Goal: Information Seeking & Learning: Check status

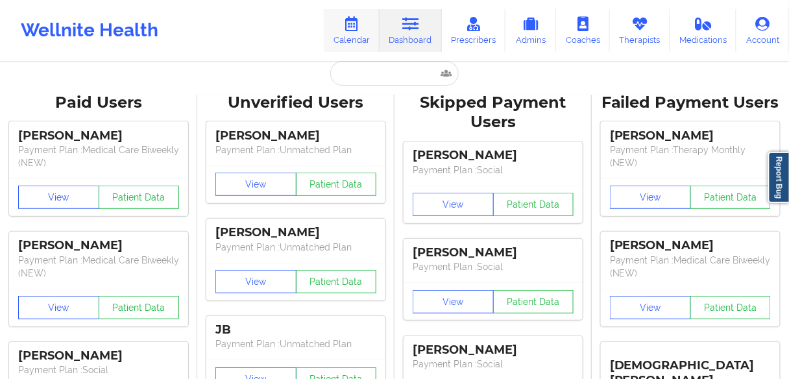
click at [356, 37] on link "Calendar" at bounding box center [352, 30] width 56 height 43
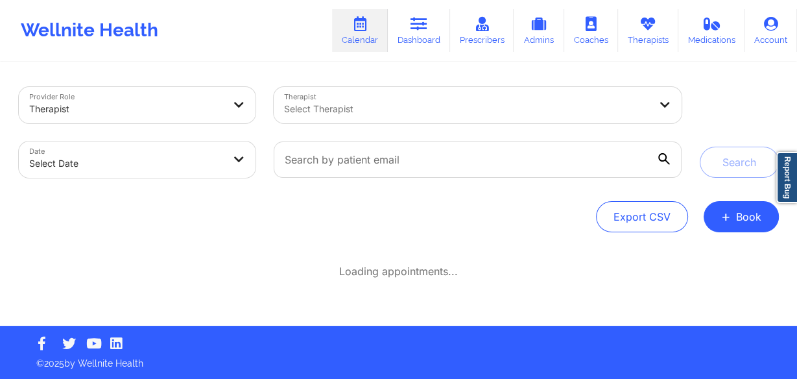
click at [352, 102] on div at bounding box center [466, 109] width 365 height 16
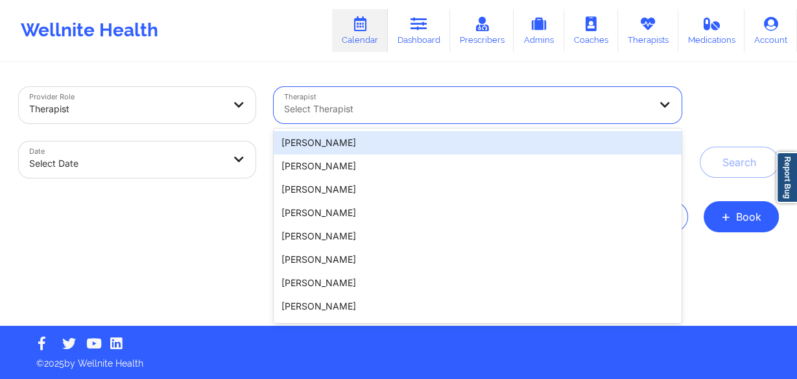
paste input "BRIANNA"
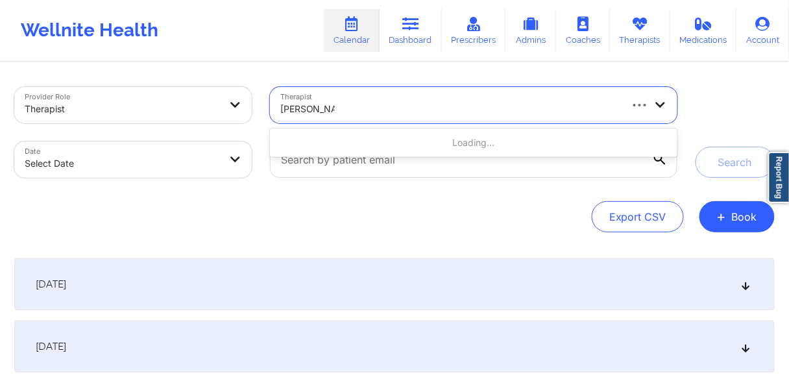
type input "[PERSON_NAME]"
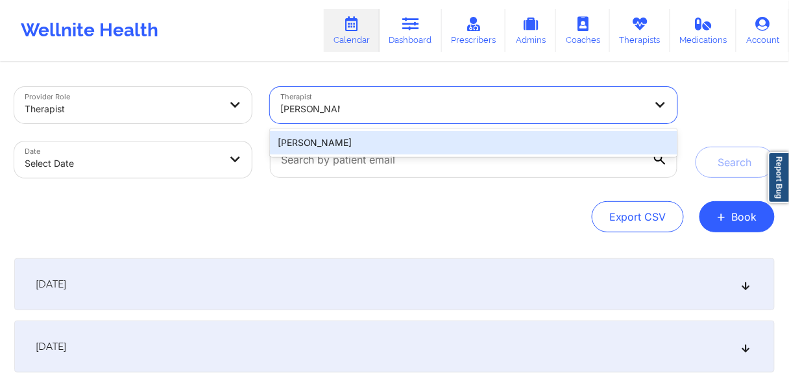
click at [350, 142] on div "[PERSON_NAME]" at bounding box center [473, 142] width 407 height 23
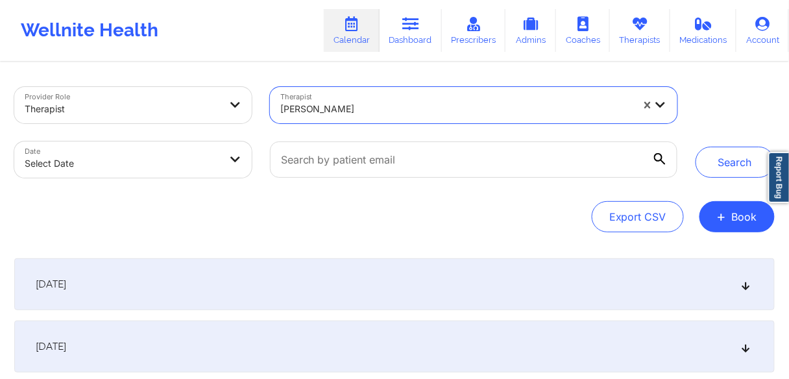
select select "2025-8"
select select "2025-9"
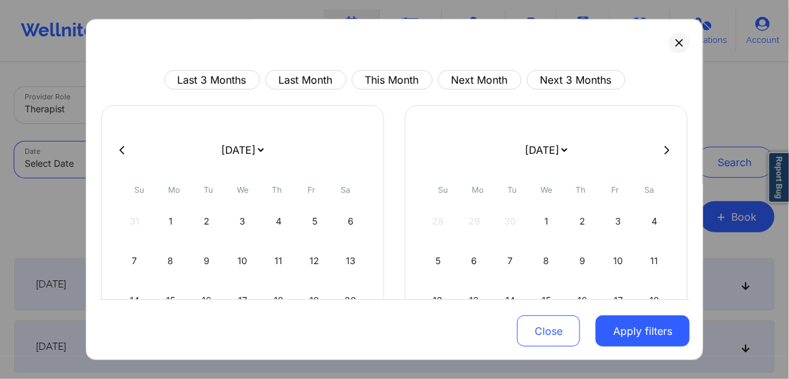
click at [210, 163] on body "Wellnite Health Calendar Dashboard Prescribers Admins Coaches Therapists Medica…" at bounding box center [394, 189] width 789 height 379
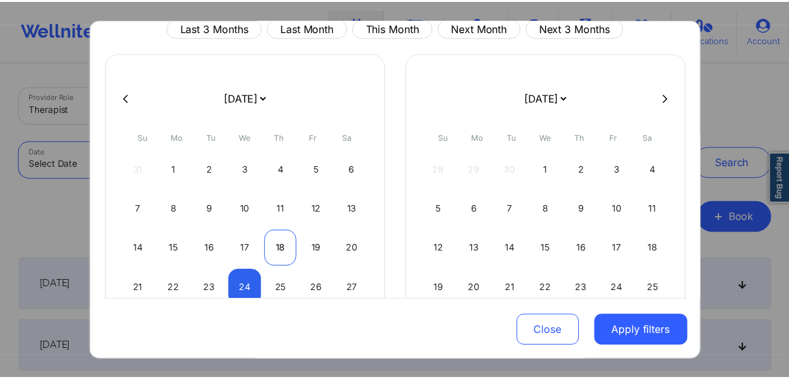
scroll to position [104, 0]
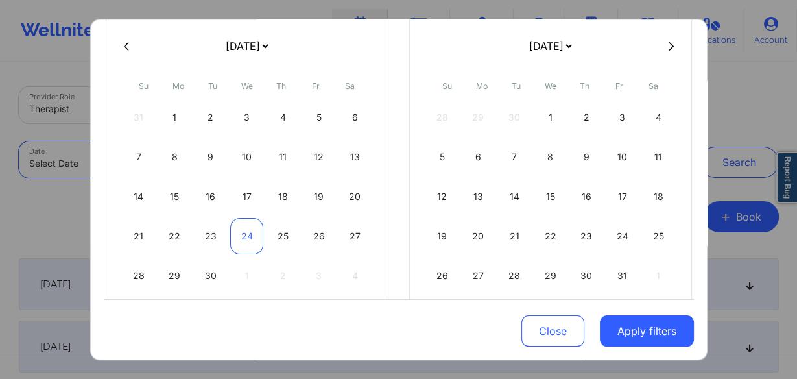
click at [249, 234] on div "24" at bounding box center [246, 236] width 33 height 36
select select "2025-8"
select select "2025-9"
select select "2025-8"
select select "2025-9"
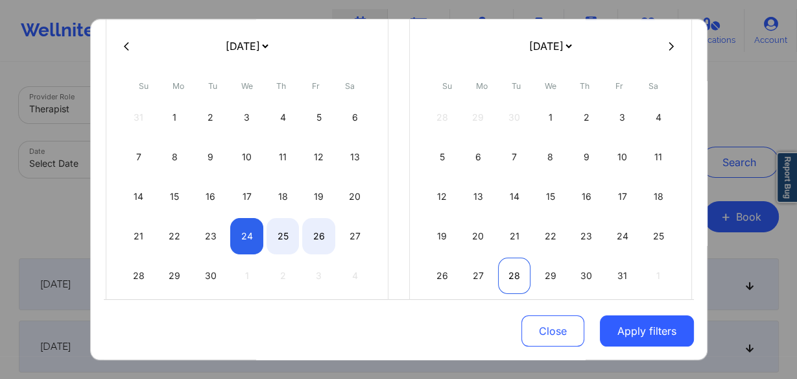
select select "2025-8"
select select "2025-9"
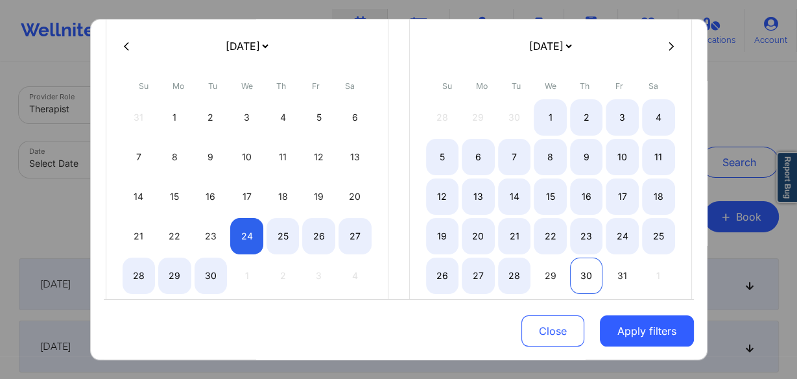
select select "2025-8"
select select "2025-9"
select select "2025-8"
select select "2025-9"
click at [618, 272] on div "31" at bounding box center [622, 276] width 33 height 36
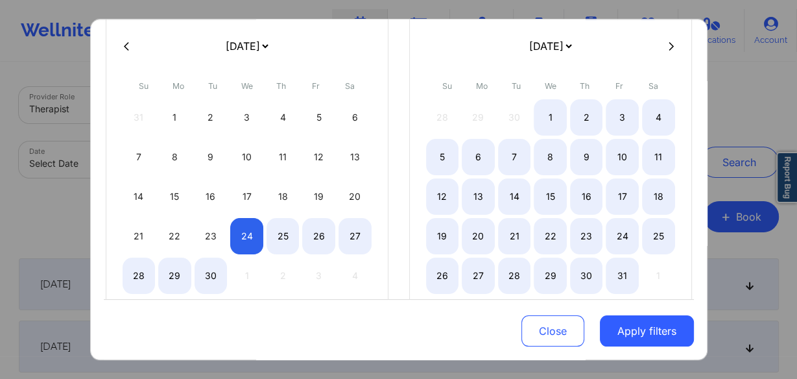
select select "2025-8"
select select "2025-9"
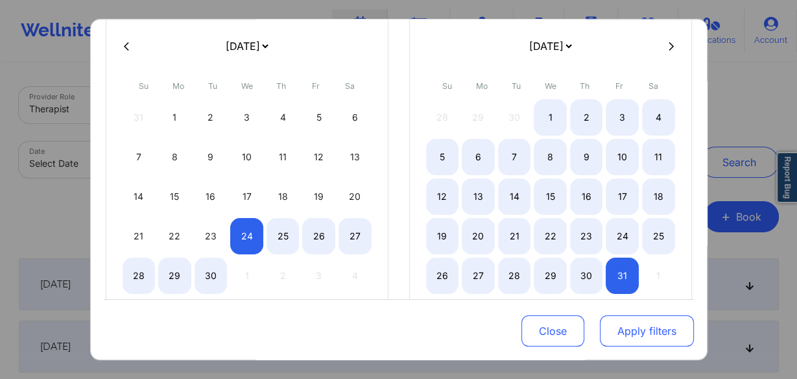
click at [627, 335] on button "Apply filters" at bounding box center [647, 330] width 94 height 31
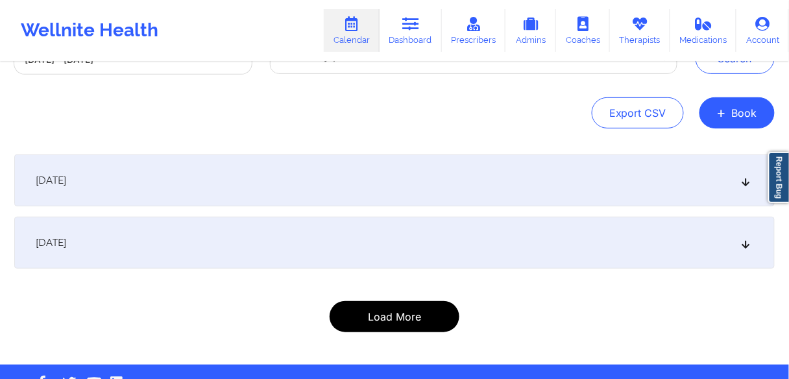
click at [380, 311] on button "Load More" at bounding box center [395, 316] width 130 height 31
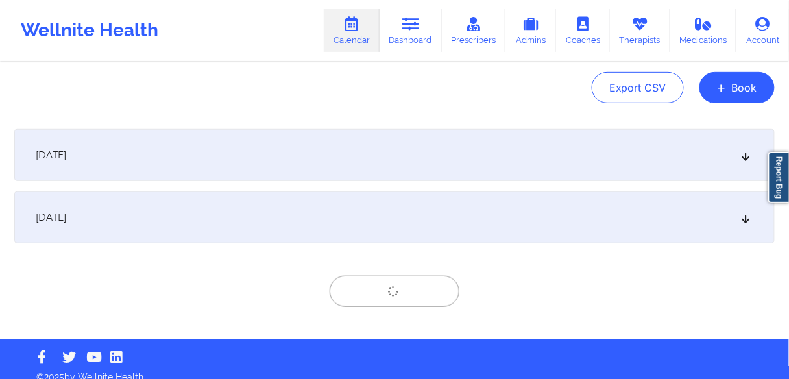
scroll to position [143, 0]
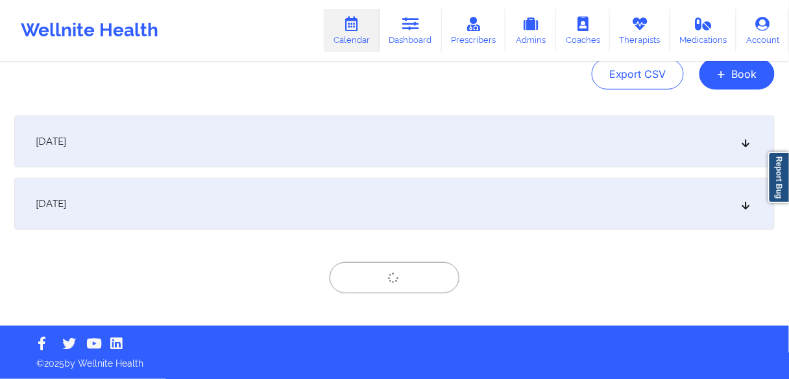
click at [66, 208] on span "[DATE]" at bounding box center [51, 203] width 30 height 13
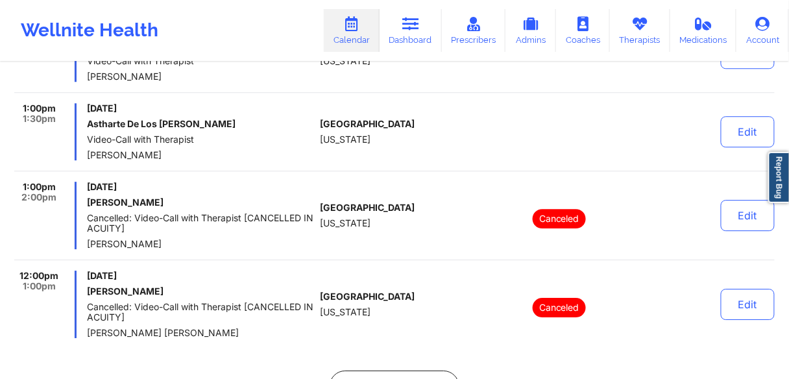
scroll to position [8134, 0]
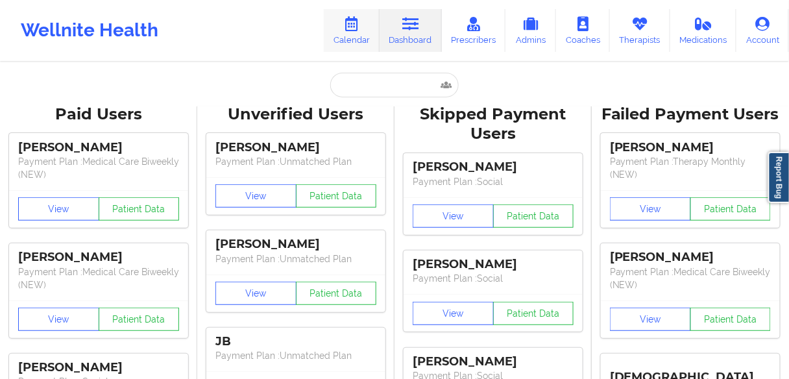
click at [357, 35] on link "Calendar" at bounding box center [352, 30] width 56 height 43
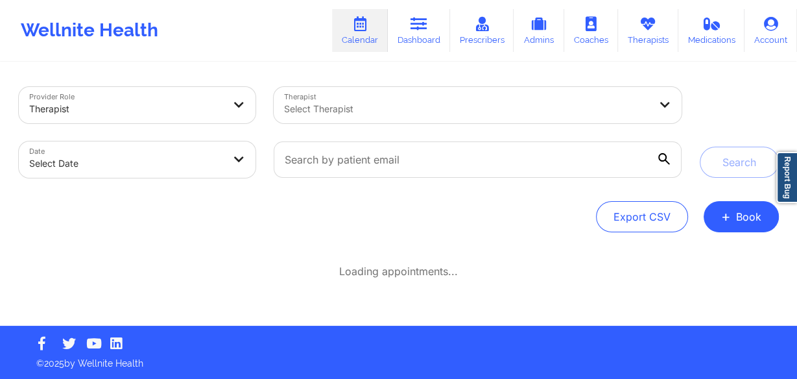
click at [359, 110] on div at bounding box center [466, 109] width 365 height 16
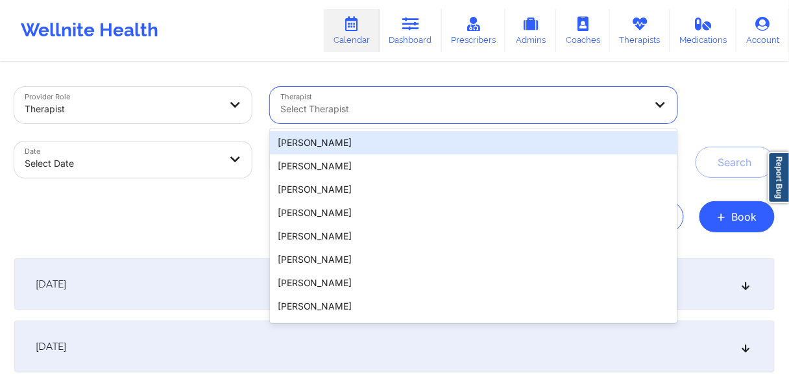
paste input "BRIANNA"
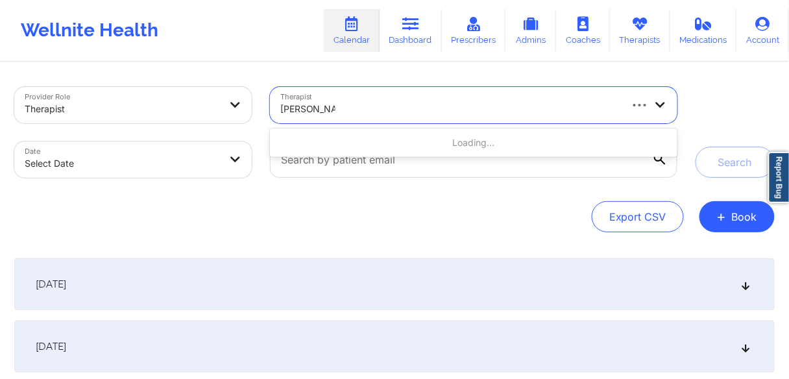
type input "[PERSON_NAME]"
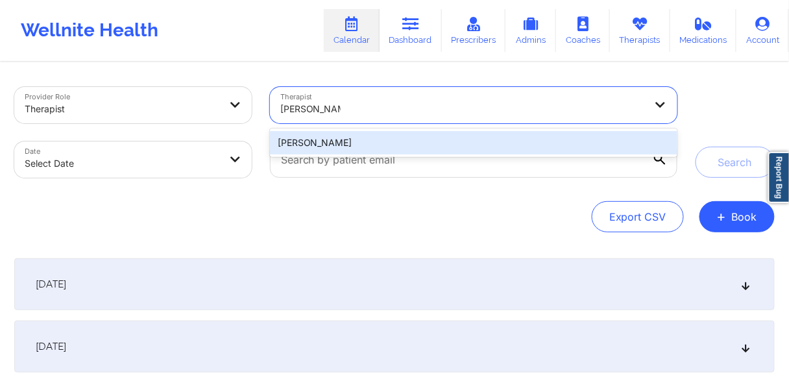
click at [345, 141] on div "[PERSON_NAME]" at bounding box center [473, 142] width 407 height 23
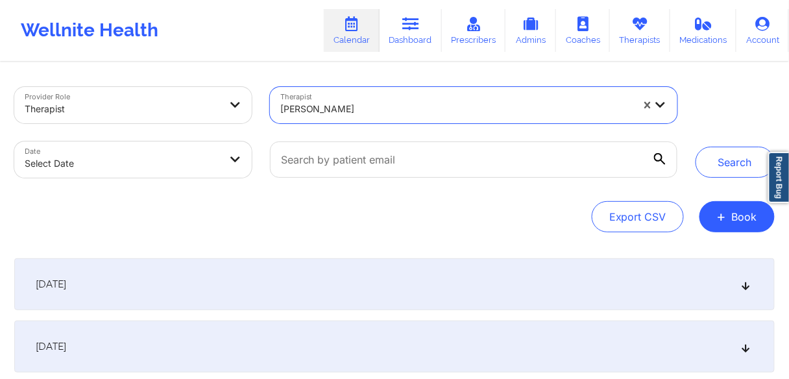
click at [174, 165] on body "Wellnite Health Calendar Dashboard Prescribers Admins Coaches Therapists Medica…" at bounding box center [394, 189] width 789 height 379
select select "2025-8"
select select "2025-9"
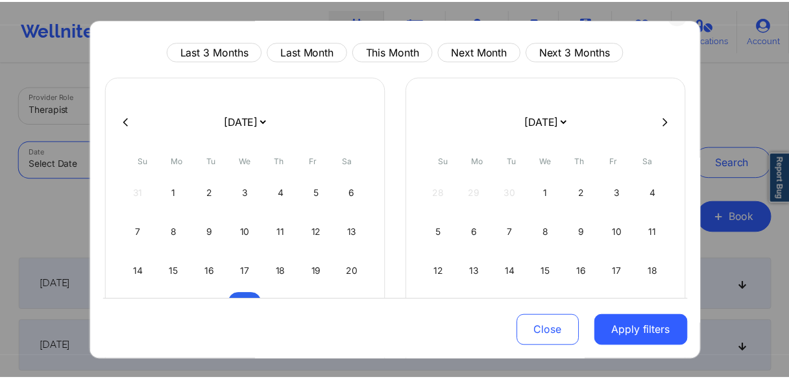
scroll to position [104, 0]
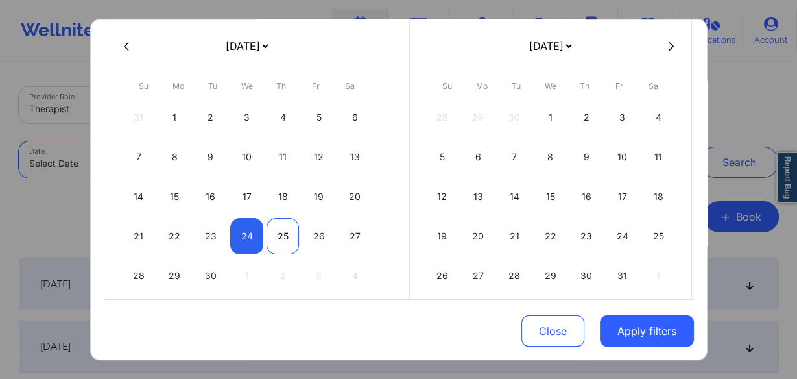
click at [277, 235] on div "25" at bounding box center [283, 236] width 33 height 36
select select "2025-8"
select select "2025-9"
select select "2025-8"
select select "2025-9"
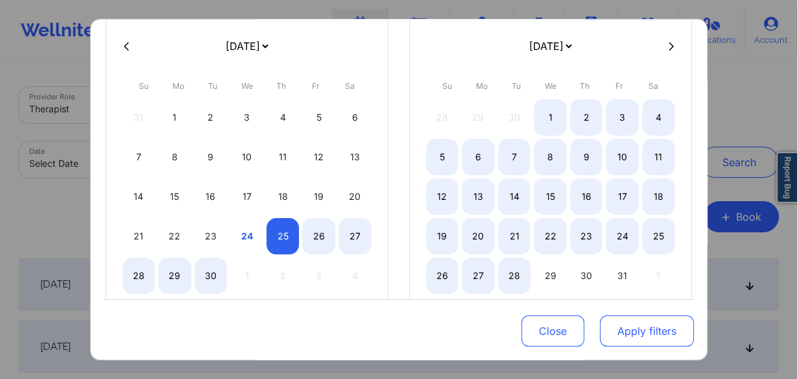
click at [640, 333] on button "Apply filters" at bounding box center [647, 330] width 94 height 31
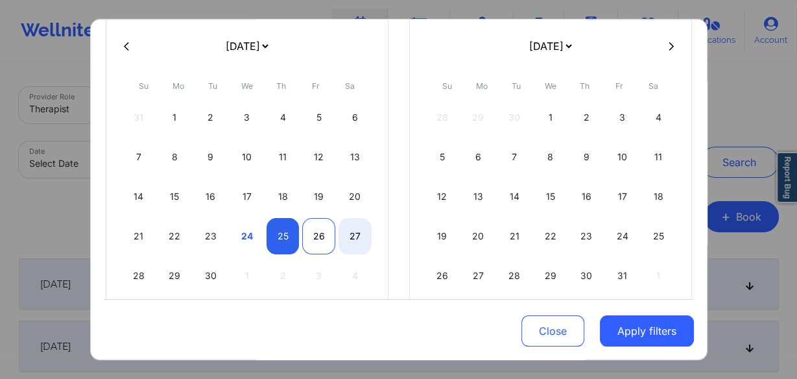
select select "2025-8"
select select "2025-9"
select select "2025-8"
select select "2025-9"
select select "2025-8"
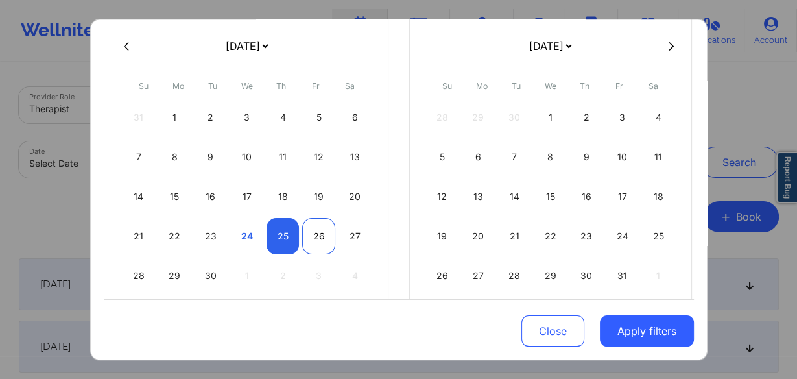
select select "2025-9"
click at [311, 234] on div "26" at bounding box center [318, 236] width 33 height 36
select select "2025-8"
select select "2025-9"
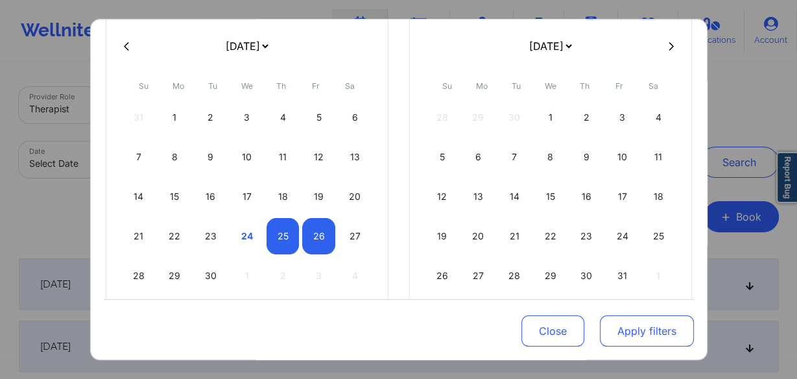
click at [648, 330] on button "Apply filters" at bounding box center [647, 330] width 94 height 31
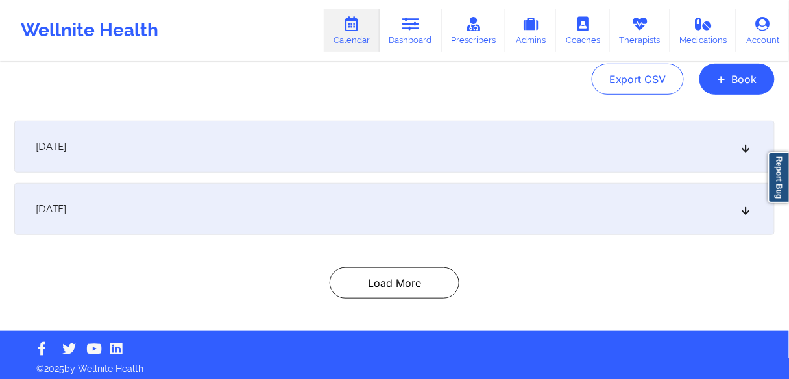
scroll to position [143, 0]
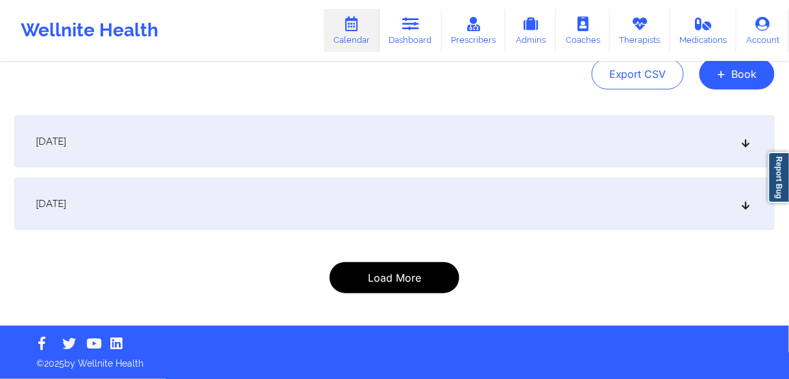
click at [389, 274] on button "Load More" at bounding box center [395, 277] width 130 height 31
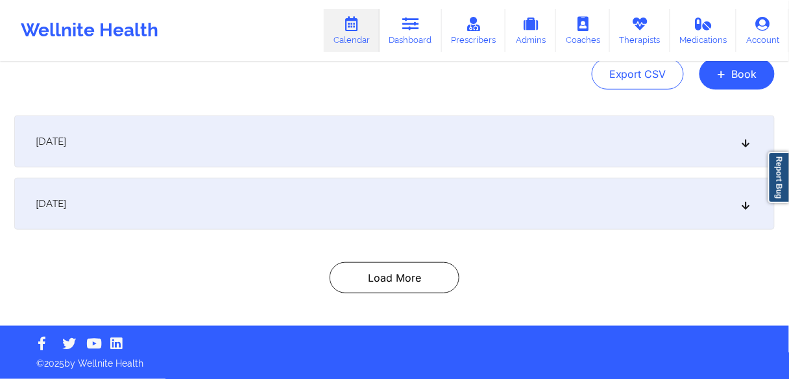
click at [390, 276] on button "Load More" at bounding box center [395, 277] width 130 height 31
drag, startPoint x: 389, startPoint y: 275, endPoint x: 248, endPoint y: 256, distance: 142.1
click at [389, 275] on button "Load More" at bounding box center [395, 277] width 130 height 31
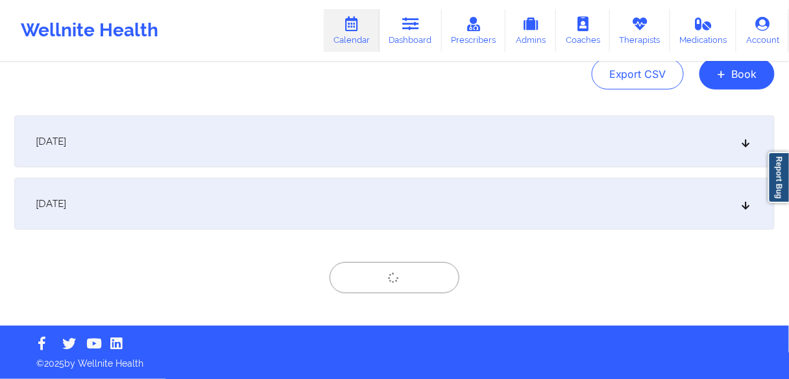
click at [66, 205] on span "[DATE]" at bounding box center [51, 203] width 30 height 13
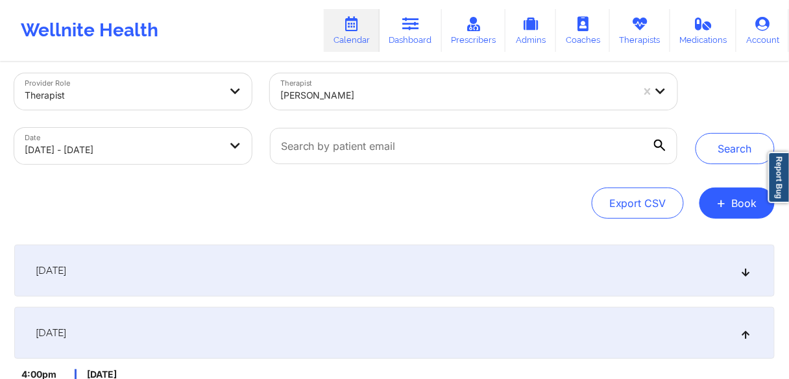
scroll to position [0, 0]
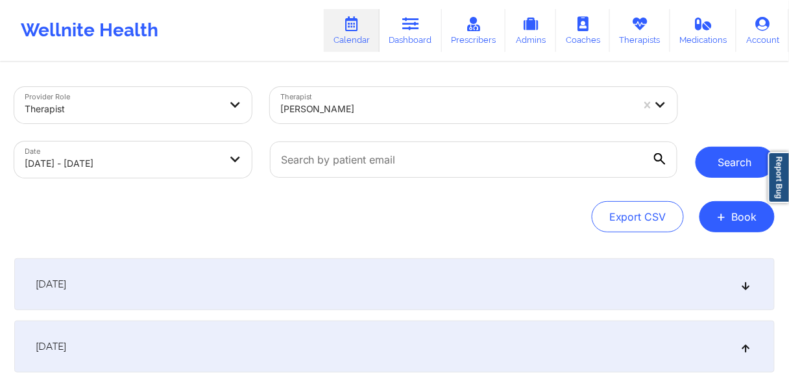
click at [711, 160] on button "Search" at bounding box center [734, 162] width 79 height 31
click at [719, 165] on button "Search" at bounding box center [734, 162] width 79 height 31
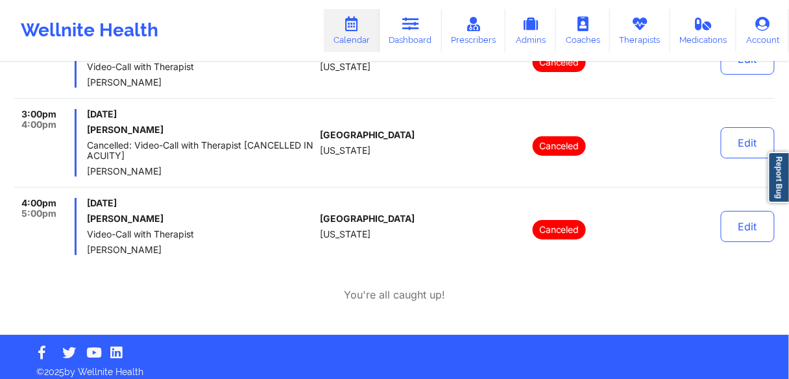
scroll to position [1085, 0]
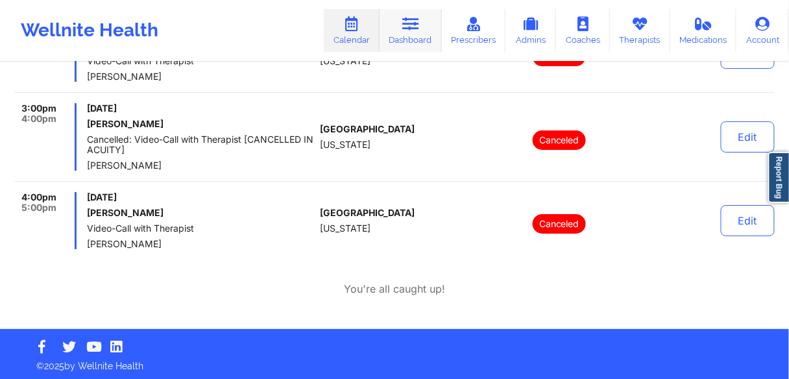
click at [403, 41] on link "Dashboard" at bounding box center [410, 30] width 62 height 43
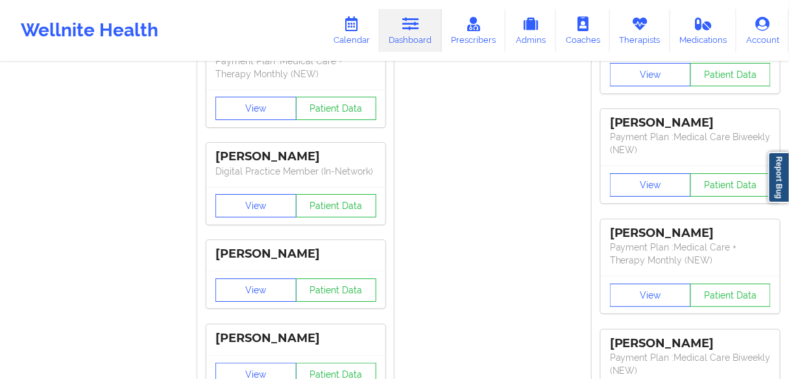
click at [414, 38] on link "Dashboard" at bounding box center [410, 30] width 62 height 43
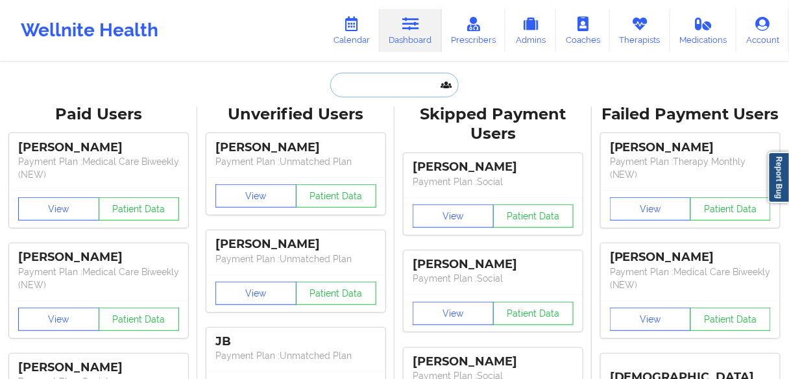
click at [392, 86] on input "text" at bounding box center [394, 85] width 128 height 25
paste input "[PERSON_NAME]"
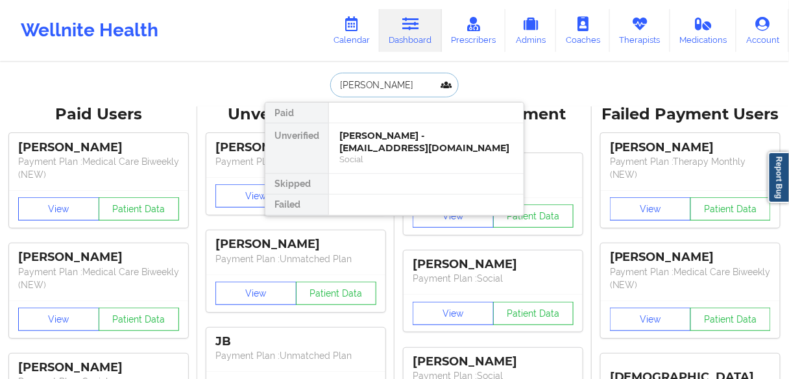
type input "[PERSON_NAME]"
click at [423, 85] on input "[PERSON_NAME]" at bounding box center [394, 85] width 128 height 25
click at [394, 135] on div "[PERSON_NAME] - [EMAIL_ADDRESS][DOMAIN_NAME]" at bounding box center [426, 142] width 174 height 24
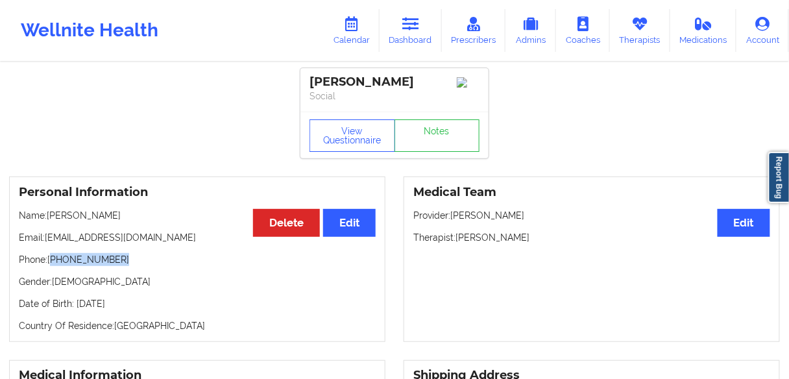
drag, startPoint x: 118, startPoint y: 265, endPoint x: 52, endPoint y: 267, distance: 66.2
click at [52, 266] on p "Phone: [PHONE_NUMBER]" at bounding box center [197, 259] width 357 height 13
copy p "[PHONE_NUMBER]"
click at [109, 286] on p "Gender: [DEMOGRAPHIC_DATA]" at bounding box center [197, 281] width 357 height 13
drag, startPoint x: 130, startPoint y: 269, endPoint x: 52, endPoint y: 263, distance: 78.1
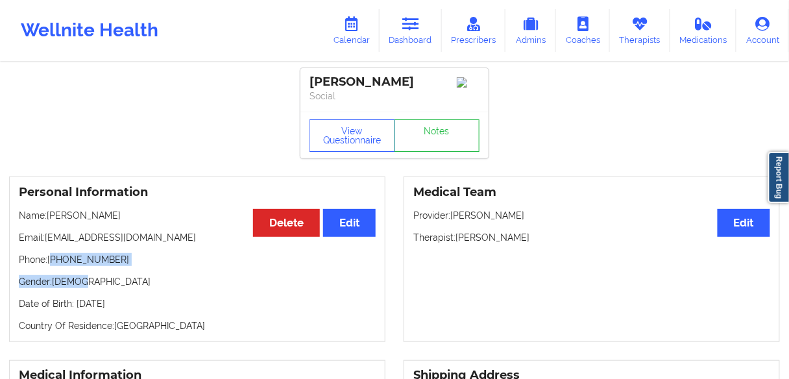
click at [52, 263] on div "Personal Information Edit Delete Name: [PERSON_NAME] Email: [EMAIL_ADDRESS][DOM…" at bounding box center [197, 258] width 376 height 165
click at [63, 273] on div "Personal Information Edit Delete Name: [PERSON_NAME] Email: [EMAIL_ADDRESS][DOM…" at bounding box center [197, 258] width 376 height 165
click at [128, 265] on p "Phone: [PHONE_NUMBER]" at bounding box center [197, 259] width 357 height 13
click at [91, 264] on p "Phone: [PHONE_NUMBER]" at bounding box center [197, 259] width 357 height 13
drag, startPoint x: 121, startPoint y: 264, endPoint x: 54, endPoint y: 265, distance: 67.5
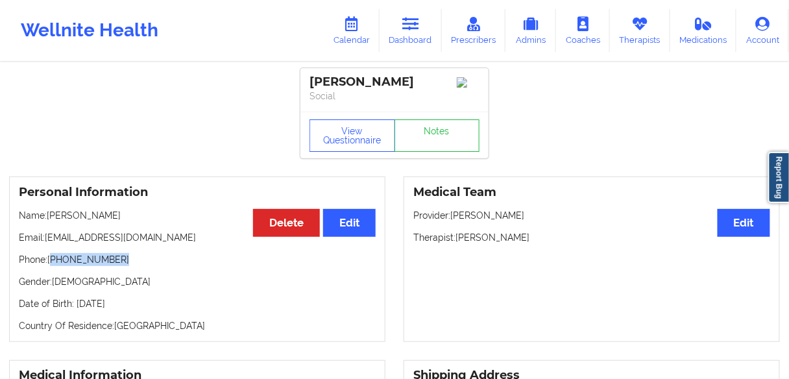
click at [54, 265] on p "Phone: [PHONE_NUMBER]" at bounding box center [197, 259] width 357 height 13
copy p "[PHONE_NUMBER]"
click at [360, 25] on icon at bounding box center [351, 24] width 17 height 14
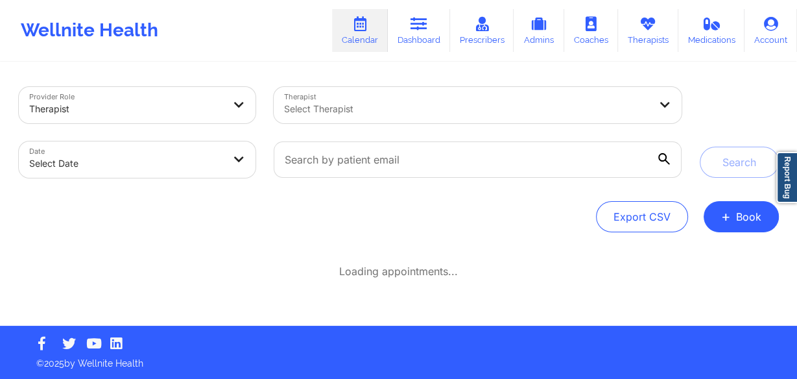
click at [337, 110] on div at bounding box center [466, 109] width 365 height 16
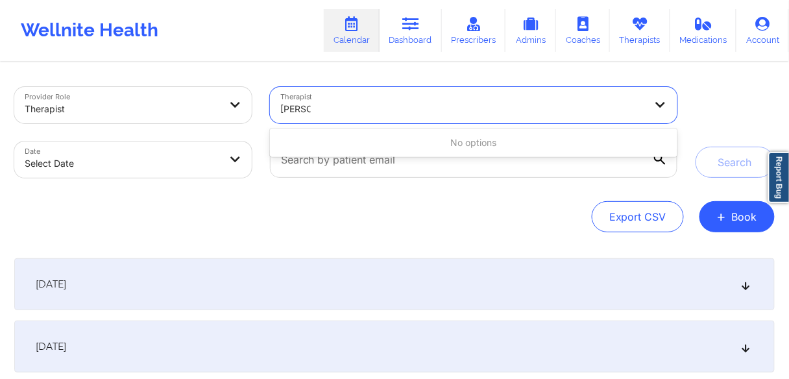
type input "[PERSON_NAME]"
paste input "[PERSON_NAME]"
type input "[PERSON_NAME] St"
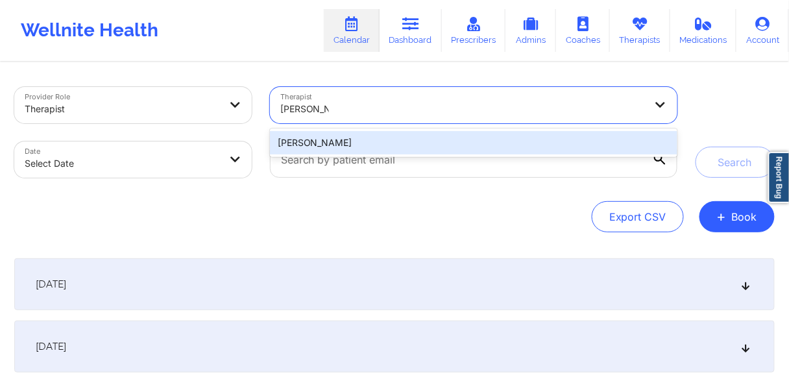
click at [334, 142] on div "[PERSON_NAME]" at bounding box center [473, 142] width 407 height 23
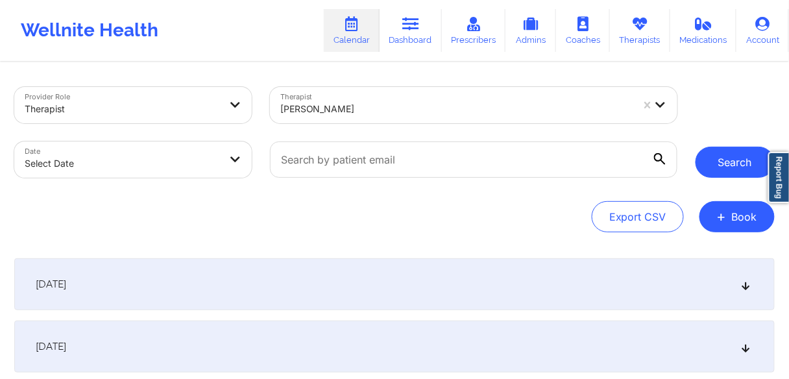
click at [727, 163] on button "Search" at bounding box center [734, 162] width 79 height 31
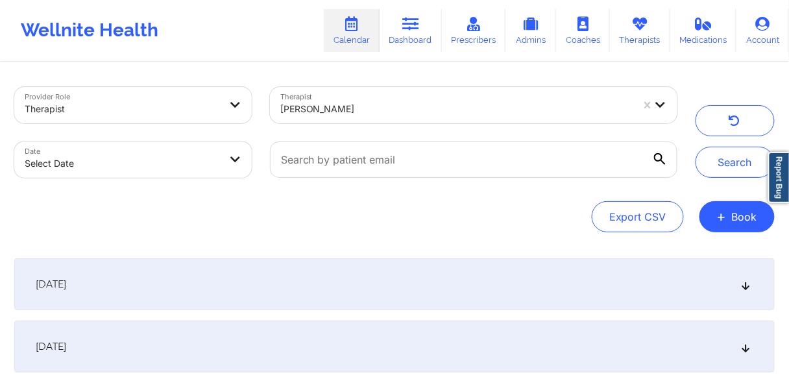
click at [220, 156] on body "Wellnite Health Calendar Dashboard Prescribers Admins Coaches Therapists Medica…" at bounding box center [394, 189] width 789 height 379
select select "2025-8"
select select "2025-9"
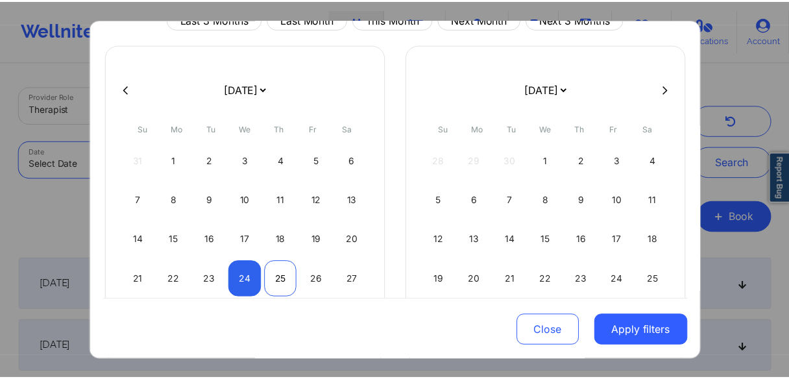
scroll to position [138, 0]
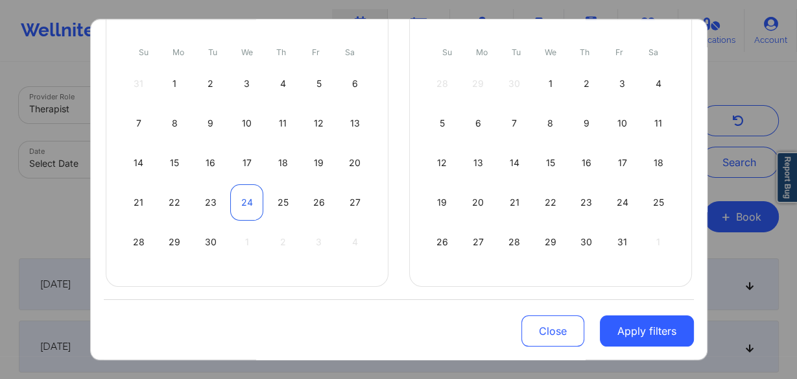
click at [241, 197] on div "24" at bounding box center [246, 202] width 33 height 36
select select "2025-8"
select select "2025-9"
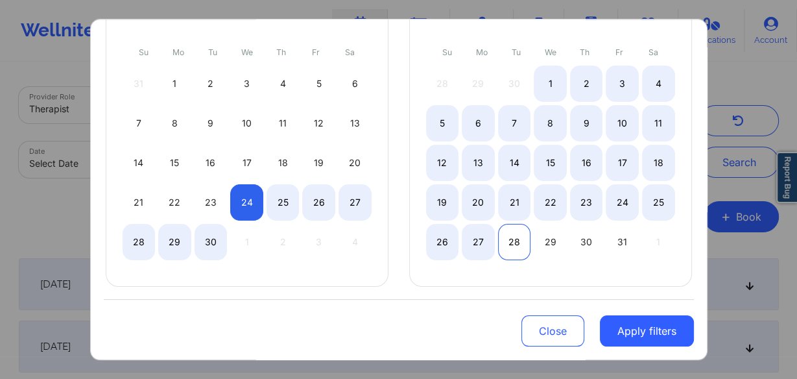
select select "2025-8"
select select "2025-9"
select select "2025-8"
select select "2025-9"
select select "2025-8"
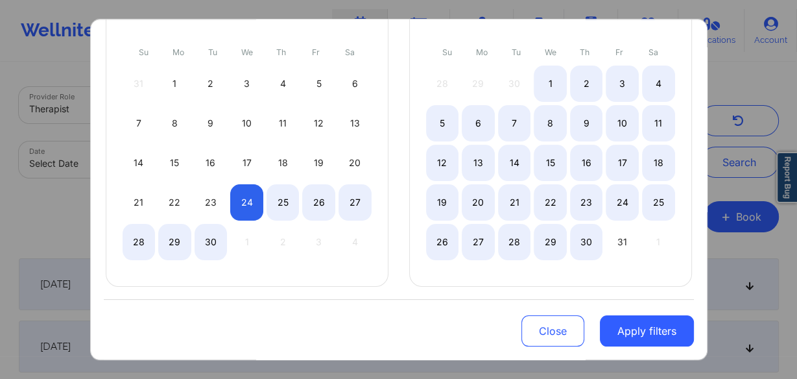
select select "2025-9"
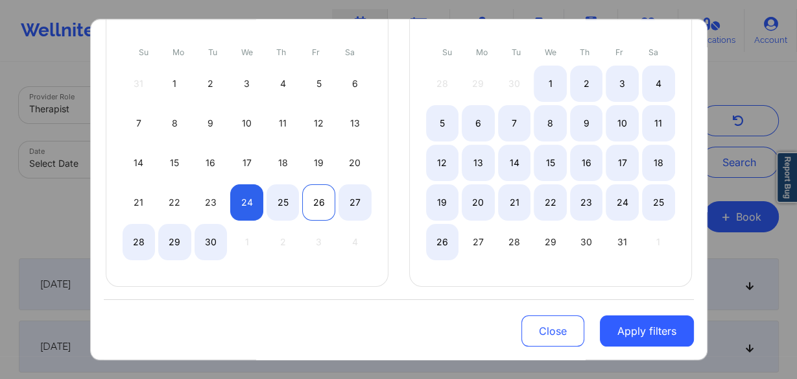
select select "2025-8"
select select "2025-9"
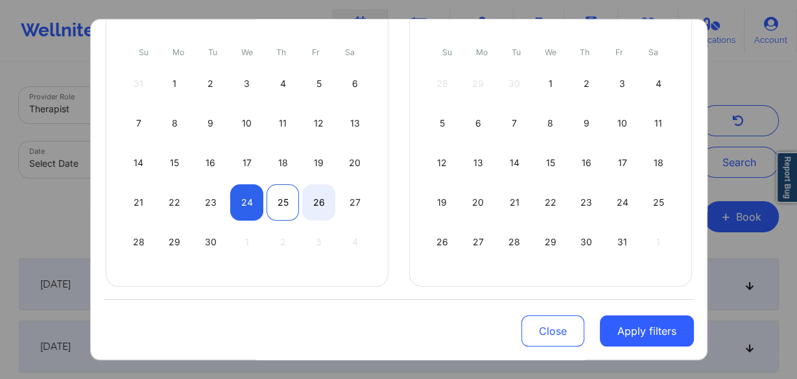
select select "2025-8"
select select "2025-9"
click at [273, 204] on div "25" at bounding box center [283, 202] width 33 height 36
select select "2025-8"
select select "2025-9"
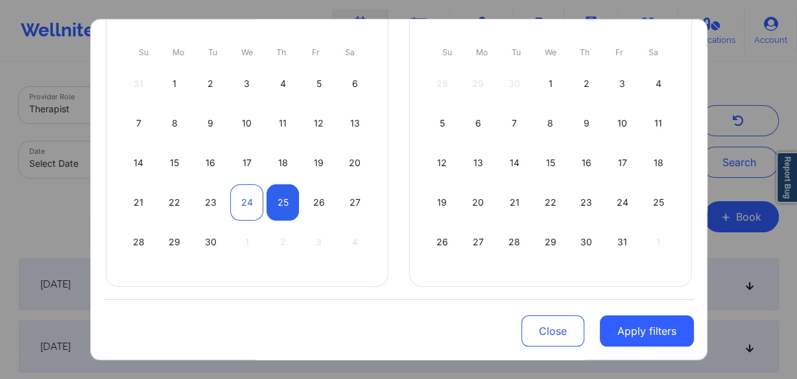
click at [248, 198] on div "24" at bounding box center [246, 202] width 33 height 36
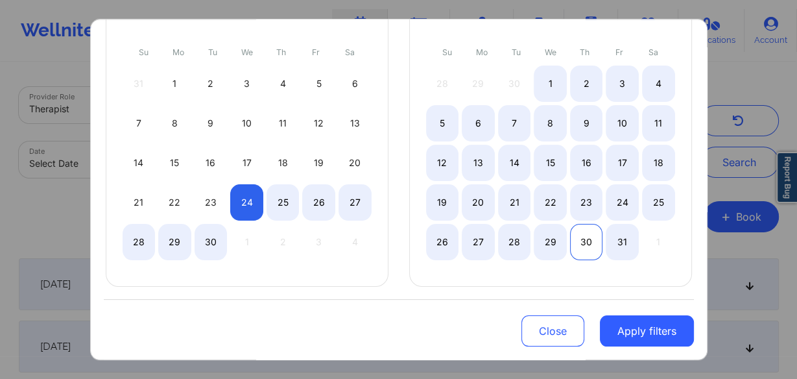
select select "2025-8"
select select "2025-9"
select select "2025-8"
select select "2025-9"
click at [615, 236] on div "31" at bounding box center [622, 242] width 33 height 36
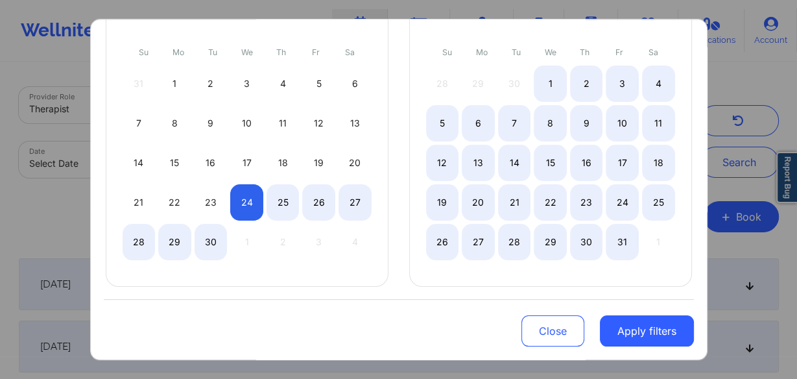
select select "2025-8"
select select "2025-9"
click at [318, 200] on div "26" at bounding box center [318, 202] width 33 height 36
select select "2025-8"
select select "2025-9"
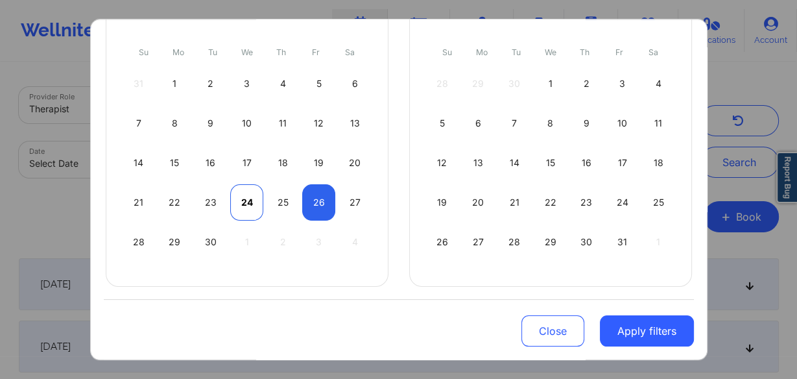
select select "2025-8"
select select "2025-9"
drag, startPoint x: 248, startPoint y: 197, endPoint x: 306, endPoint y: 197, distance: 57.7
click at [248, 197] on div "24" at bounding box center [246, 202] width 33 height 36
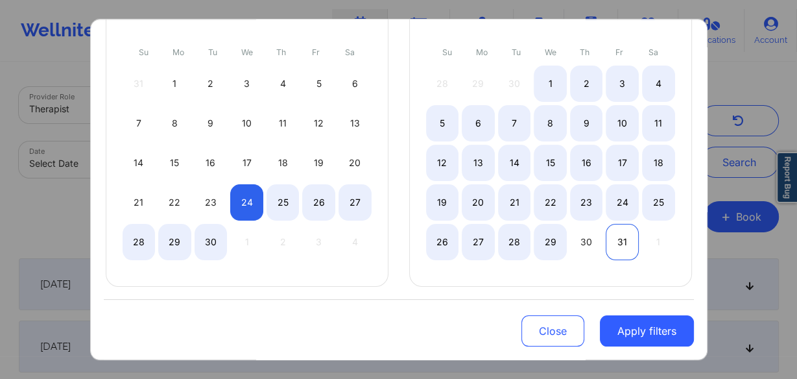
select select "2025-8"
select select "2025-9"
click at [618, 242] on div "31" at bounding box center [622, 242] width 33 height 36
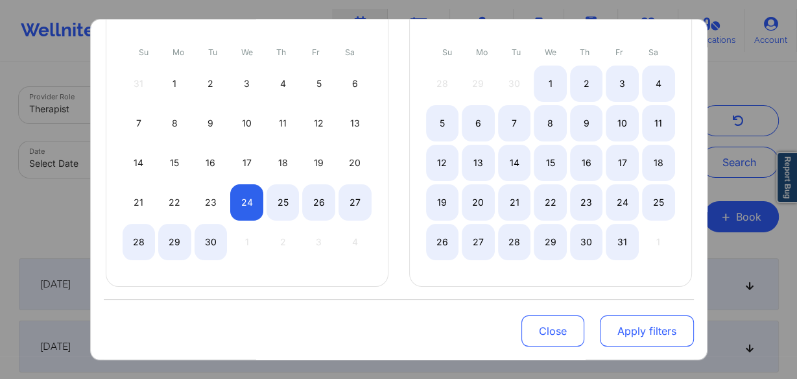
select select "2025-8"
select select "2025-9"
click at [633, 337] on button "Apply filters" at bounding box center [647, 330] width 94 height 31
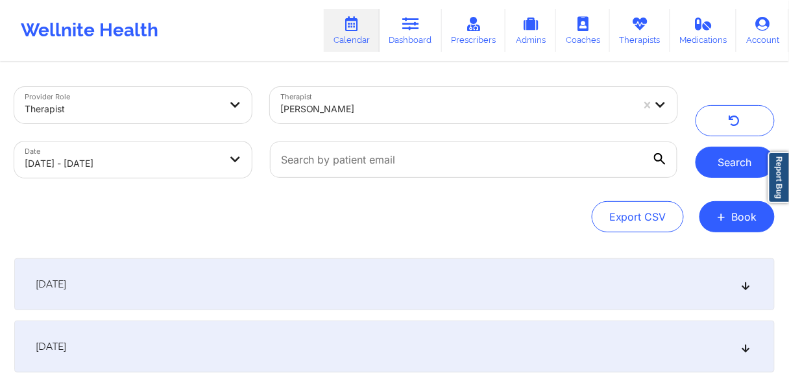
click at [725, 161] on button "Search" at bounding box center [734, 162] width 79 height 31
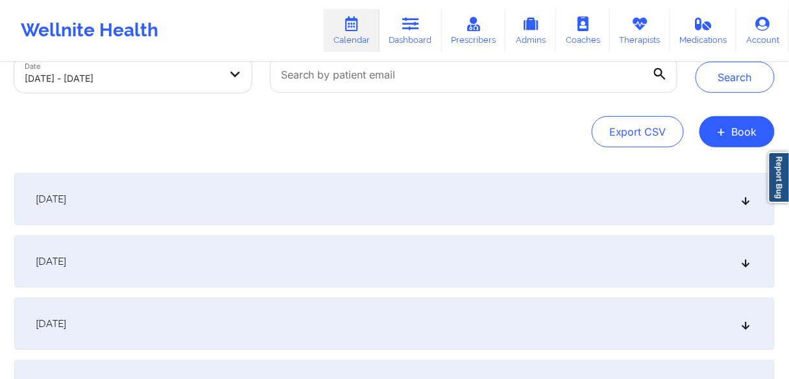
scroll to position [104, 0]
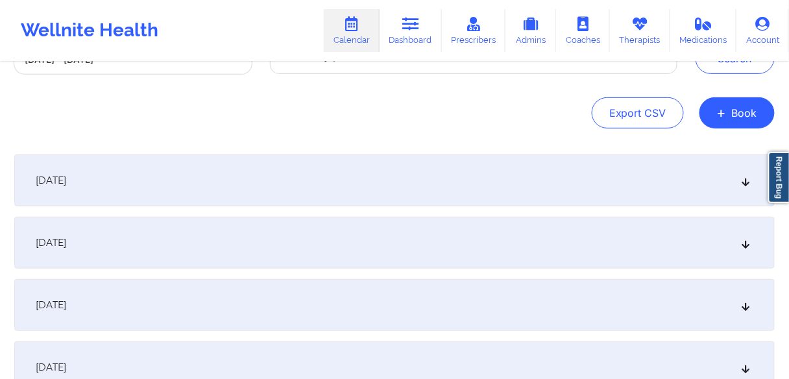
click at [66, 308] on span "[DATE]" at bounding box center [51, 304] width 30 height 13
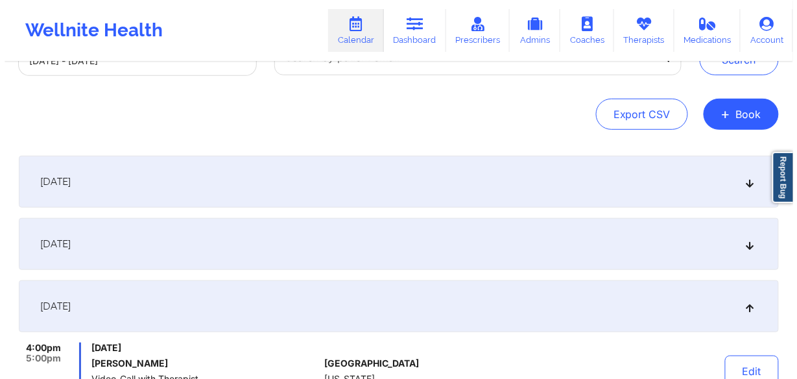
scroll to position [0, 0]
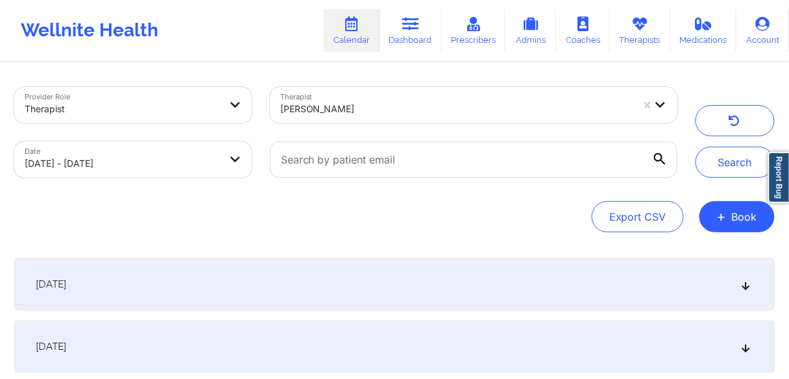
drag, startPoint x: 370, startPoint y: 101, endPoint x: 357, endPoint y: 104, distance: 12.7
click at [369, 101] on div at bounding box center [456, 109] width 352 height 16
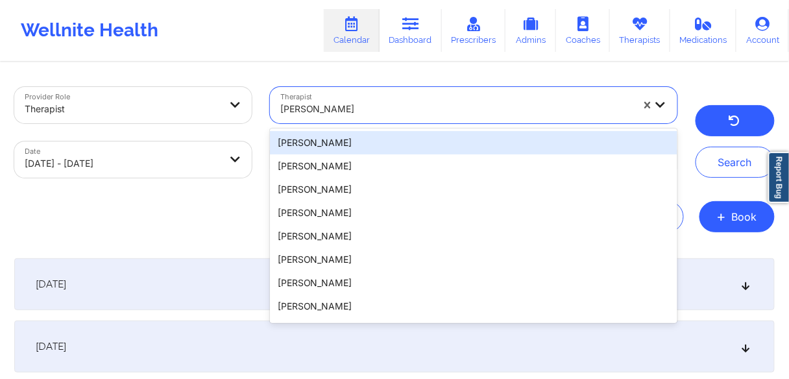
click at [721, 114] on button "button" at bounding box center [734, 120] width 79 height 31
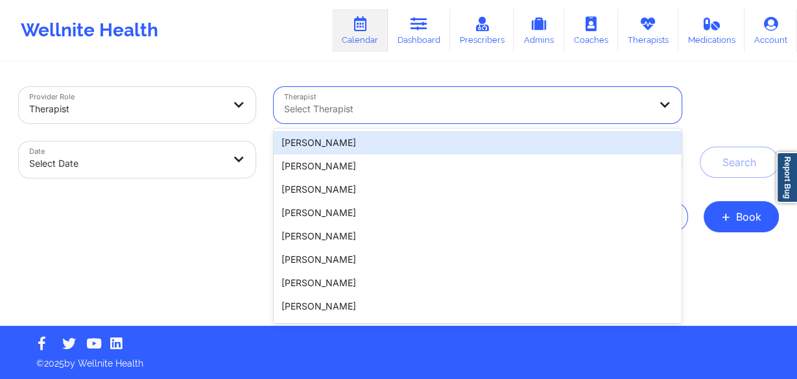
click at [313, 112] on div at bounding box center [466, 109] width 365 height 16
paste input "[PERSON_NAME]"
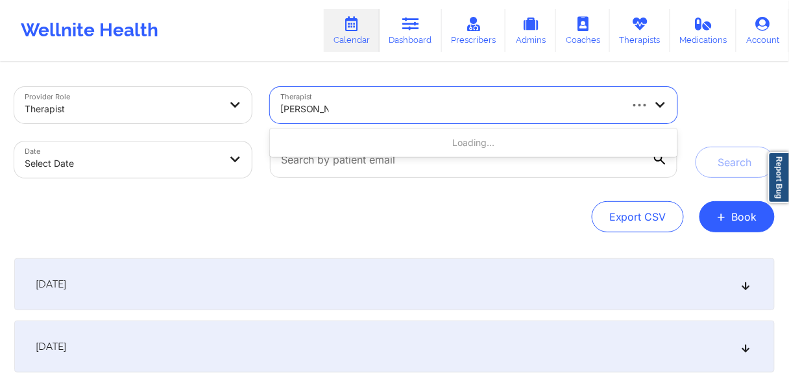
type input "[PERSON_NAME] CIP"
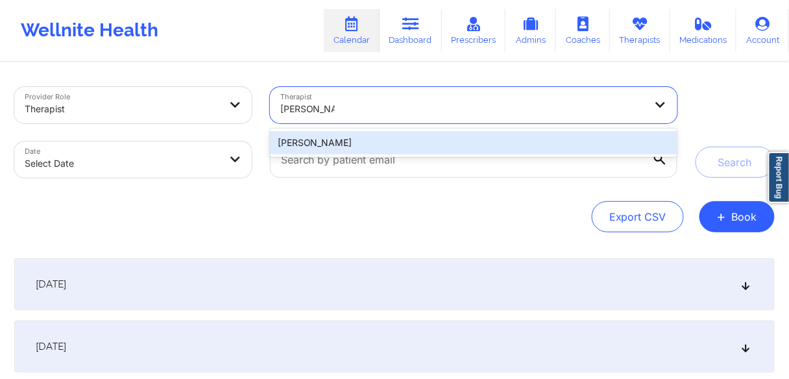
click at [317, 147] on div "[PERSON_NAME]" at bounding box center [473, 142] width 407 height 23
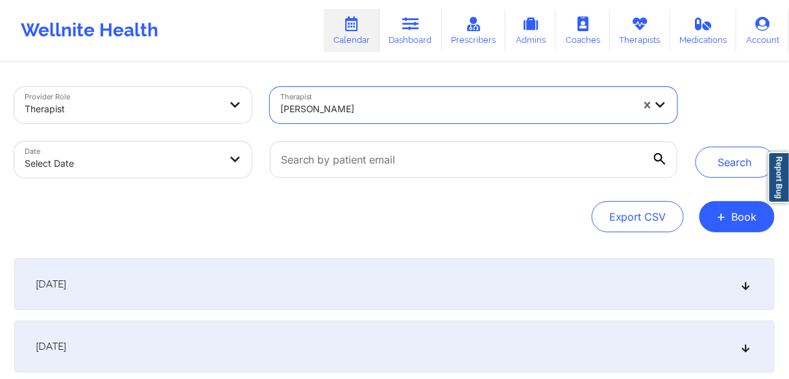
select select "2025-8"
select select "2025-9"
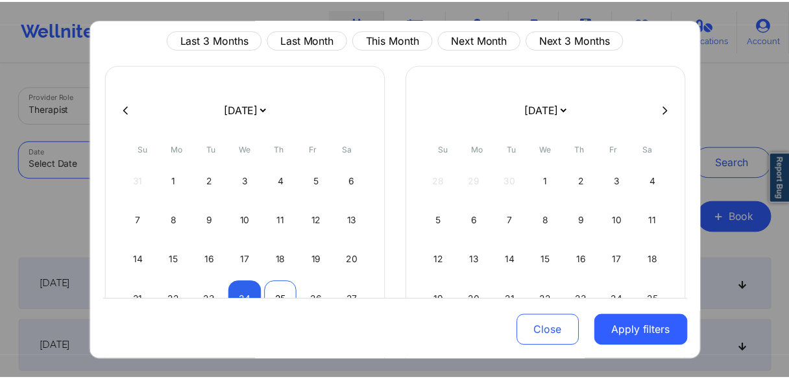
scroll to position [104, 0]
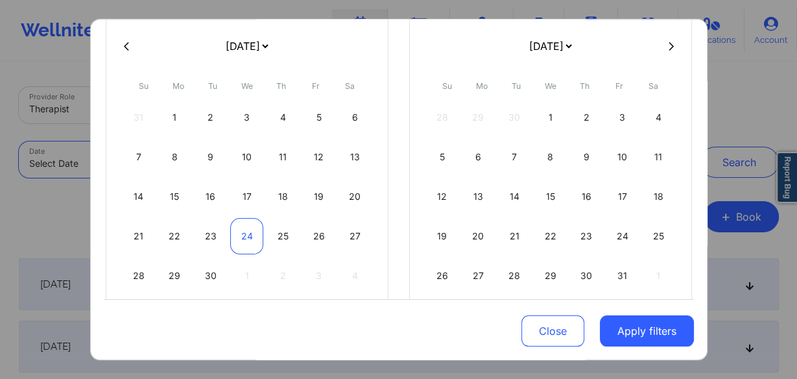
click at [250, 233] on div "24" at bounding box center [246, 236] width 33 height 36
select select "2025-8"
select select "2025-9"
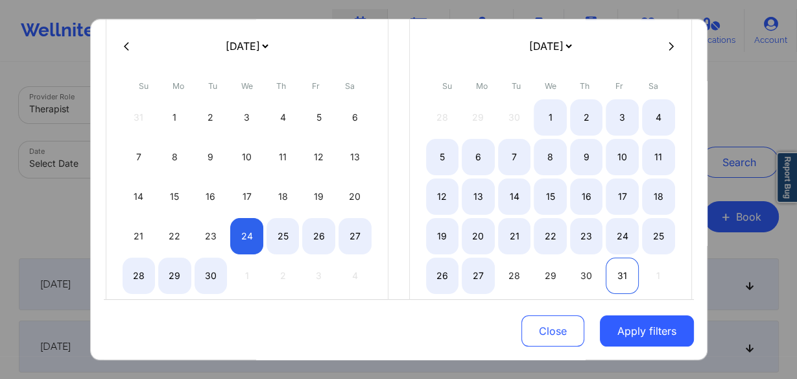
select select "2025-8"
select select "2025-9"
drag, startPoint x: 614, startPoint y: 272, endPoint x: 658, endPoint y: 263, distance: 45.8
click at [615, 272] on div "31" at bounding box center [622, 276] width 33 height 36
select select "2025-8"
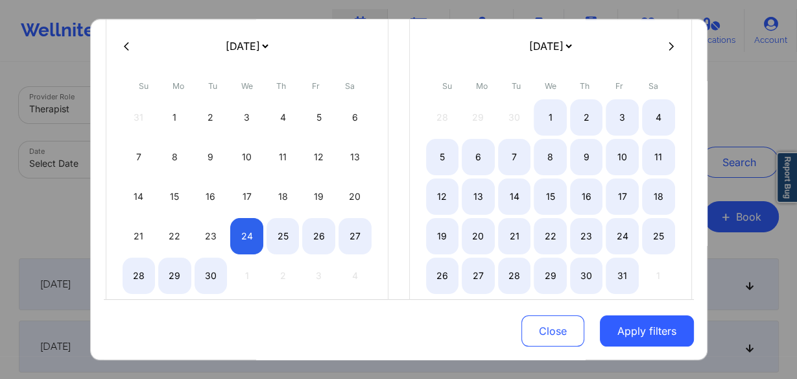
select select "2025-9"
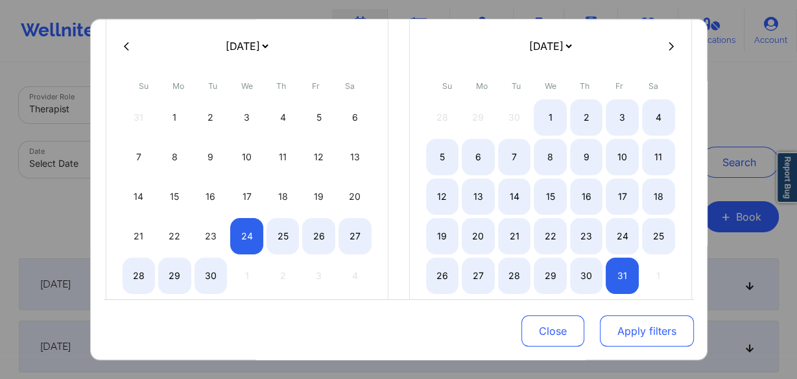
click at [638, 332] on button "Apply filters" at bounding box center [647, 330] width 94 height 31
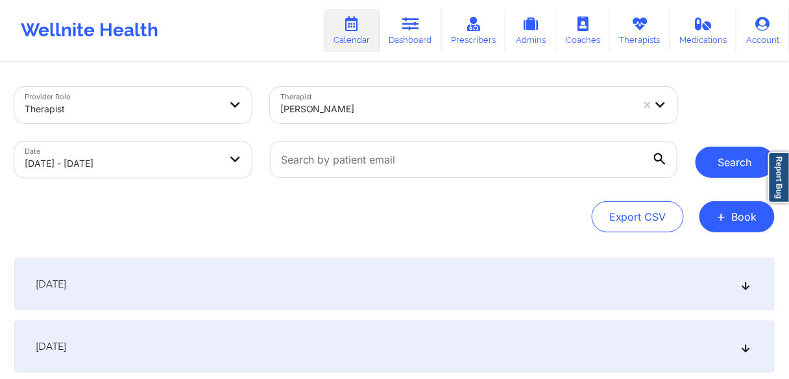
click at [725, 161] on button "Search" at bounding box center [734, 162] width 79 height 31
click at [725, 162] on button "Search" at bounding box center [734, 162] width 79 height 31
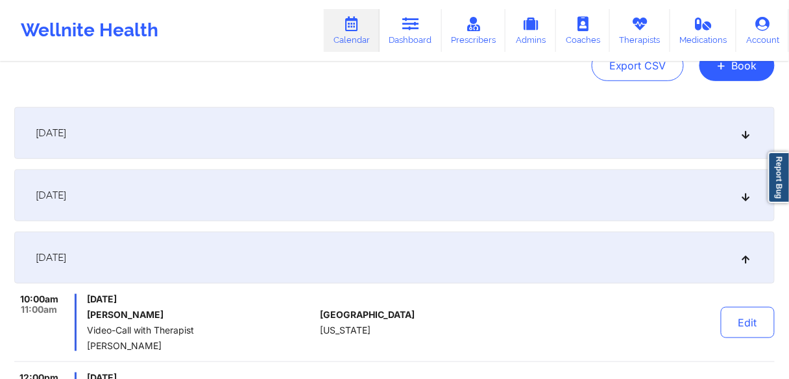
scroll to position [156, 0]
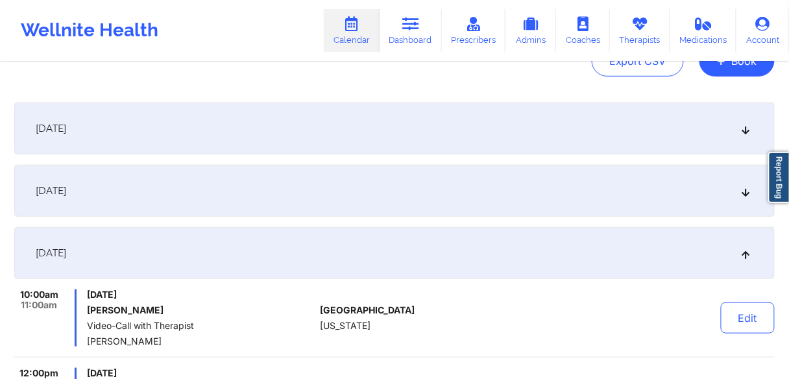
click at [66, 197] on span "[DATE]" at bounding box center [51, 190] width 30 height 13
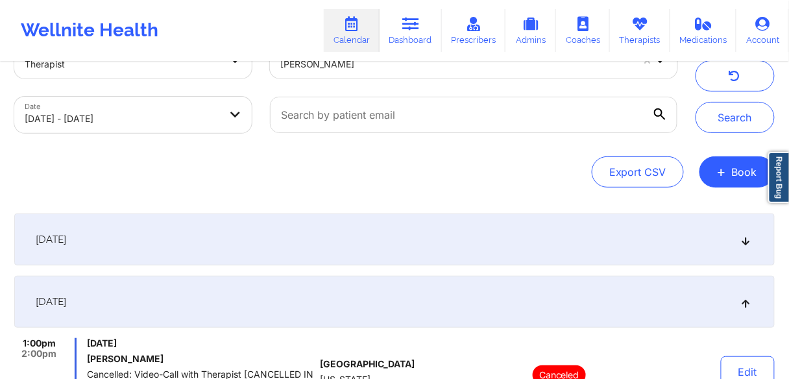
scroll to position [0, 0]
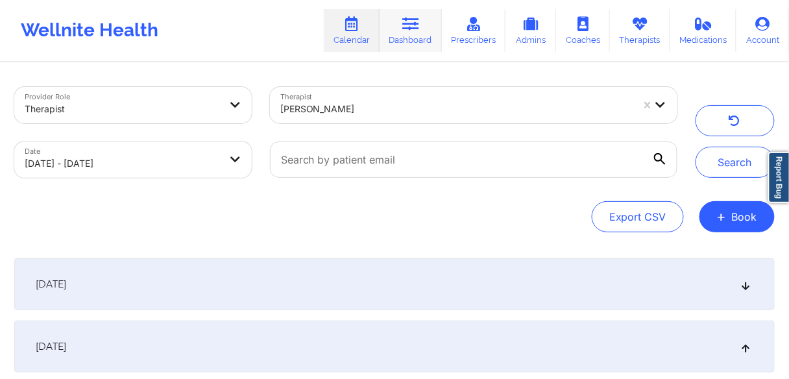
click at [409, 30] on icon at bounding box center [410, 24] width 17 height 14
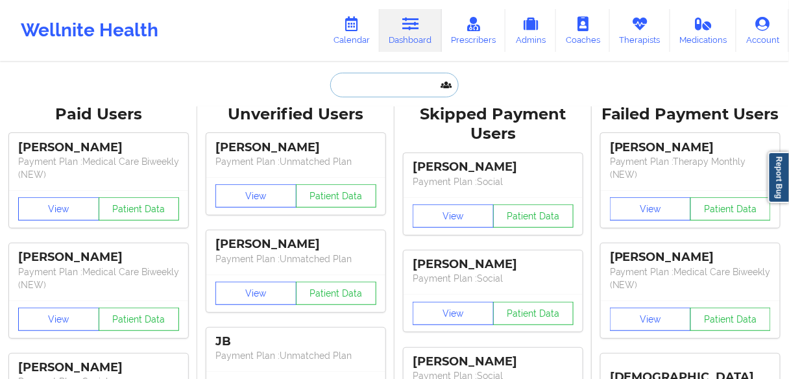
click at [348, 86] on input "text" at bounding box center [394, 85] width 128 height 25
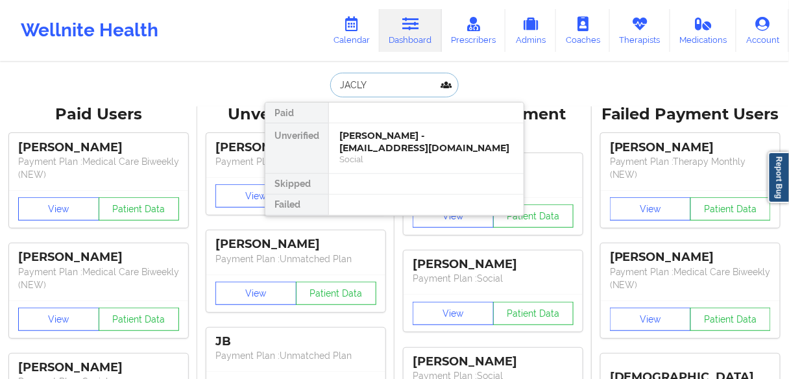
type input "[PERSON_NAME]"
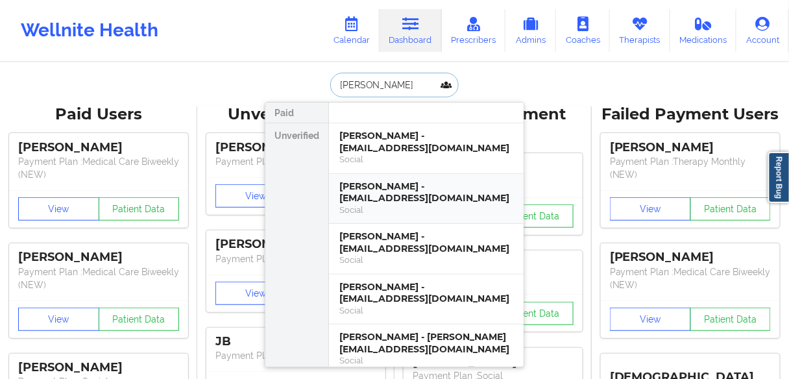
click at [364, 200] on div "[PERSON_NAME] - [EMAIL_ADDRESS][DOMAIN_NAME]" at bounding box center [426, 192] width 174 height 24
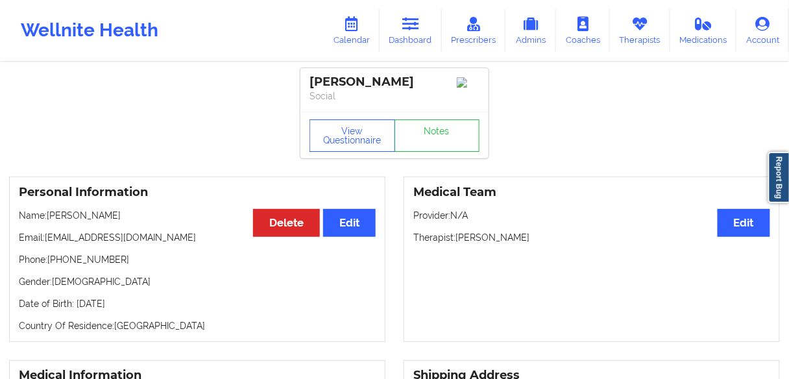
drag, startPoint x: 130, startPoint y: 221, endPoint x: 47, endPoint y: 220, distance: 83.0
click at [47, 220] on p "Name: [PERSON_NAME]" at bounding box center [197, 215] width 357 height 13
copy p "[PERSON_NAME]"
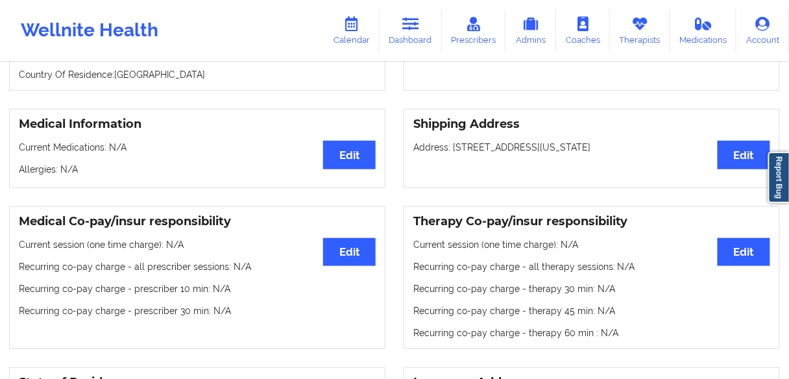
scroll to position [43, 0]
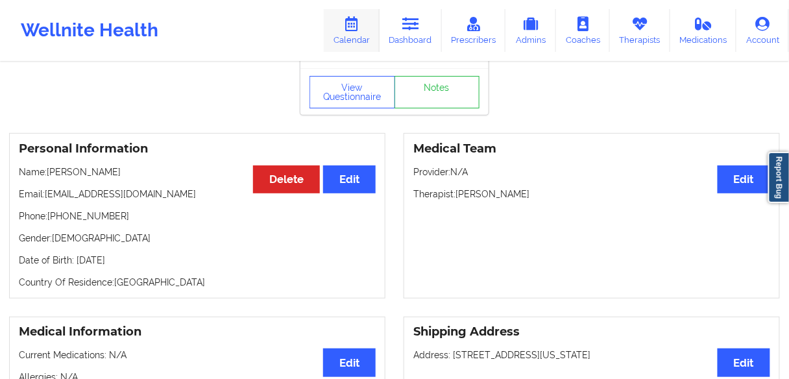
click at [357, 30] on icon at bounding box center [351, 24] width 17 height 14
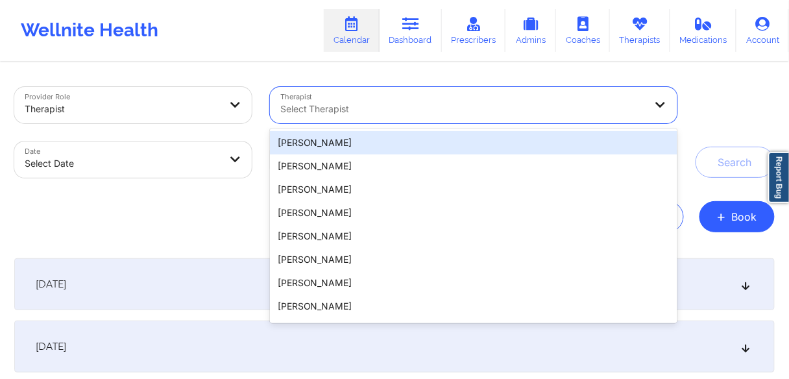
click at [373, 98] on div "Select Therapist" at bounding box center [458, 105] width 377 height 36
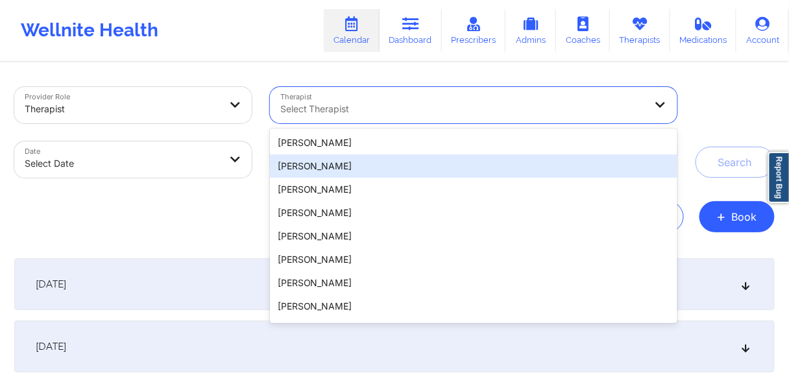
click at [319, 163] on div "[PERSON_NAME]" at bounding box center [473, 165] width 407 height 23
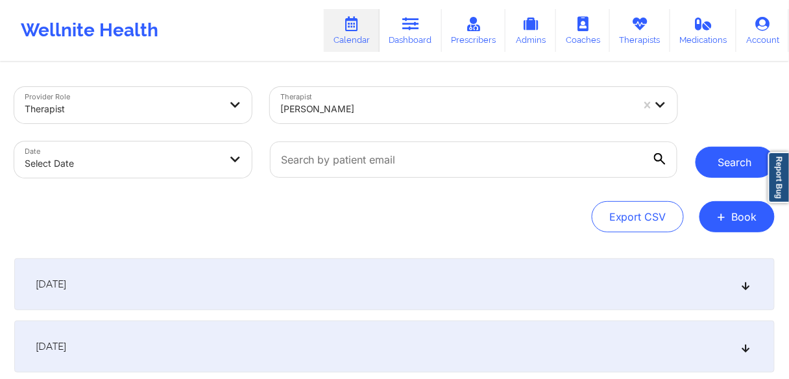
click at [734, 156] on button "Search" at bounding box center [734, 162] width 79 height 31
select select "2025-8"
select select "2025-9"
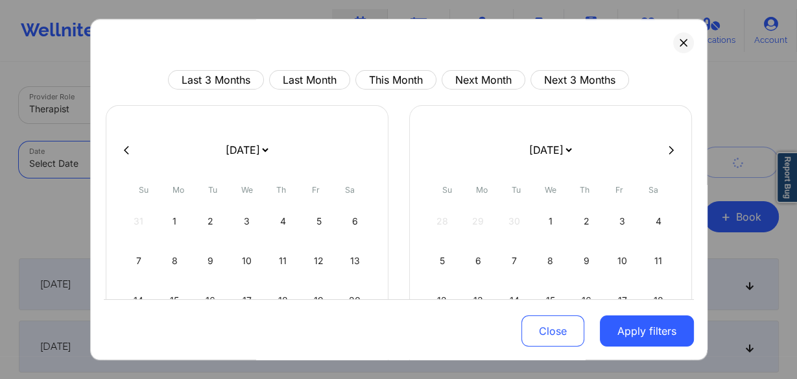
select select "2025-8"
select select "2025-9"
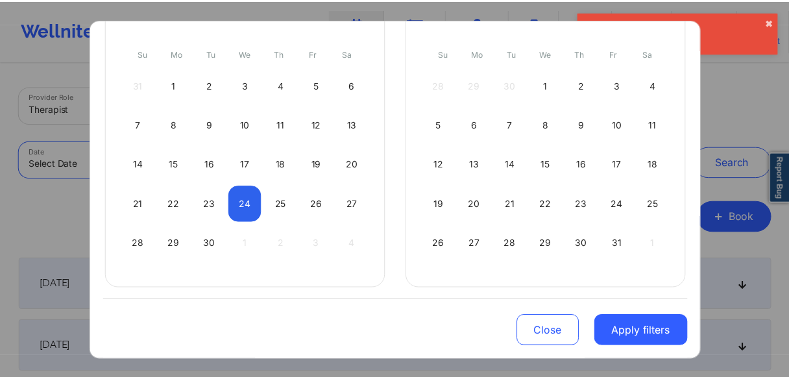
scroll to position [138, 0]
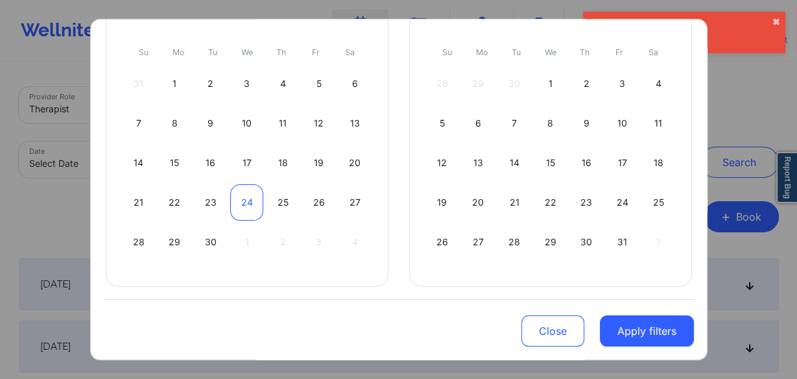
click at [251, 198] on div "24" at bounding box center [246, 202] width 33 height 36
select select "2025-8"
select select "2025-9"
select select "2025-8"
select select "2025-9"
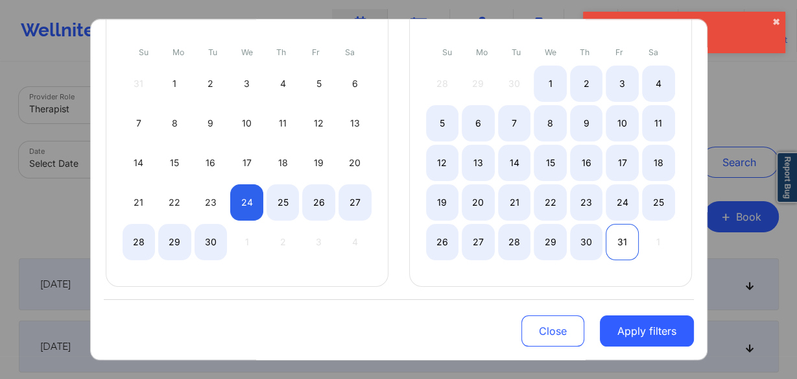
select select "2025-8"
select select "2025-9"
click at [623, 239] on div "31" at bounding box center [622, 242] width 33 height 36
select select "2025-8"
select select "2025-9"
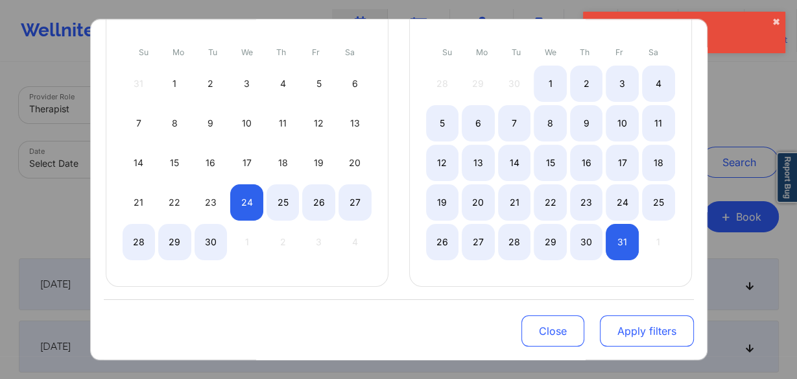
click at [629, 335] on button "Apply filters" at bounding box center [647, 330] width 94 height 31
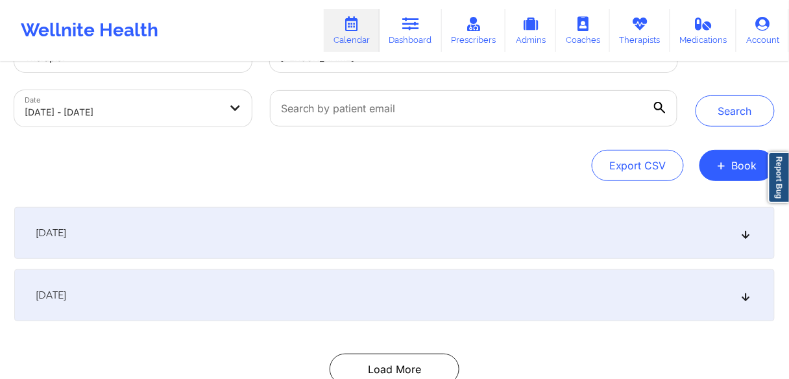
scroll to position [104, 0]
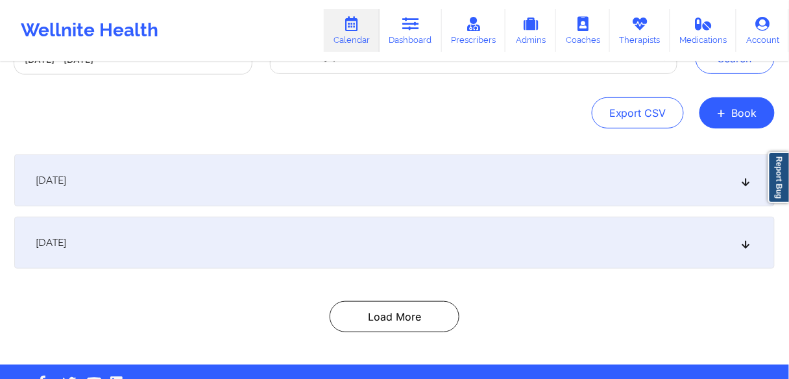
click at [66, 179] on span "[DATE]" at bounding box center [51, 180] width 30 height 13
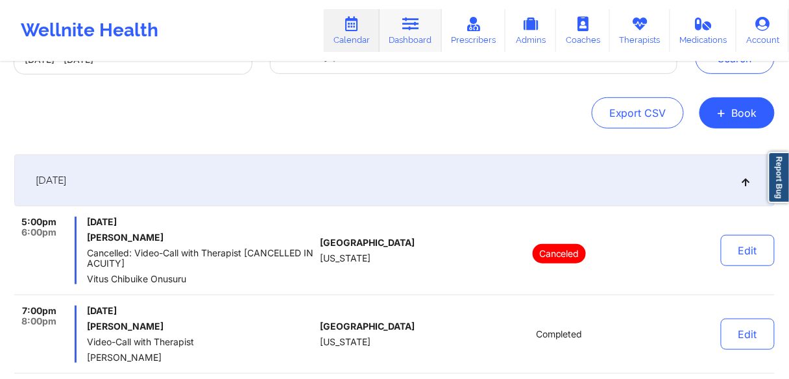
click at [405, 49] on link "Dashboard" at bounding box center [410, 30] width 62 height 43
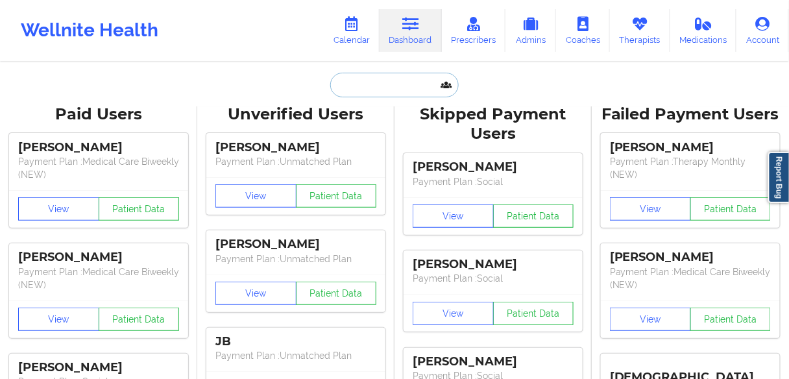
click at [371, 83] on input "text" at bounding box center [394, 85] width 128 height 25
paste input "[PERSON_NAME]"
type input "[PERSON_NAME]"
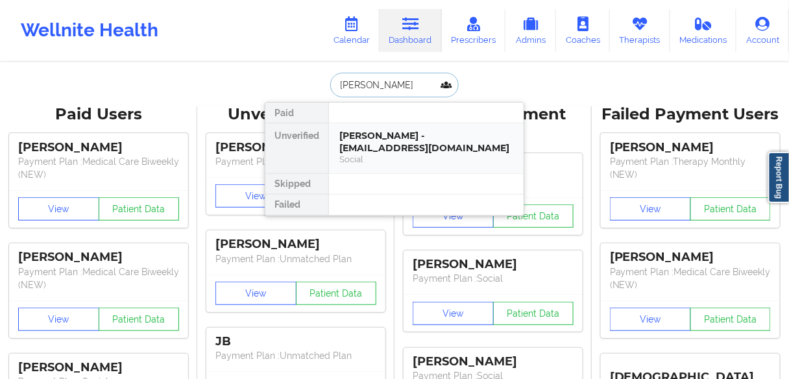
click at [374, 145] on div "[PERSON_NAME] - [EMAIL_ADDRESS][DOMAIN_NAME]" at bounding box center [426, 142] width 174 height 24
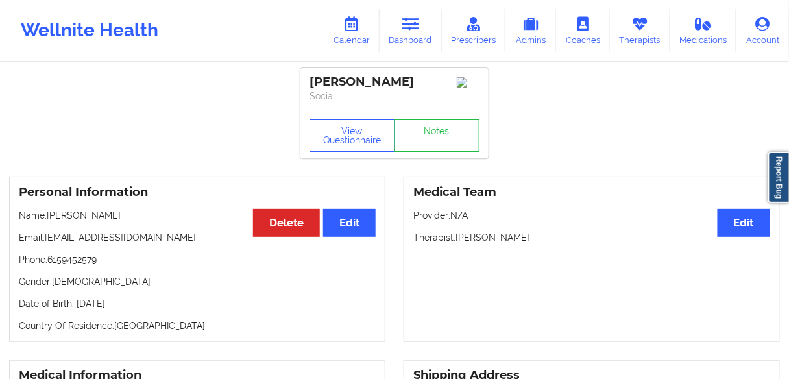
click at [81, 263] on p "Phone: [PHONE_NUMBER]" at bounding box center [197, 259] width 357 height 13
copy p "6159452579"
